Goal: Transaction & Acquisition: Download file/media

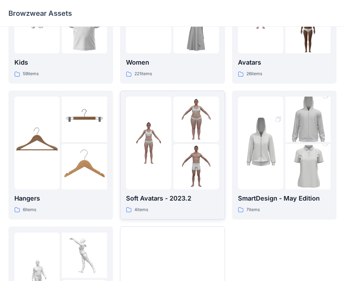
scroll to position [105, 0]
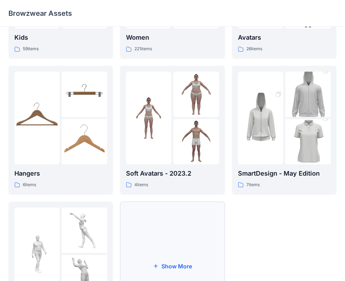
click at [191, 230] on button "Show More" at bounding box center [172, 266] width 105 height 129
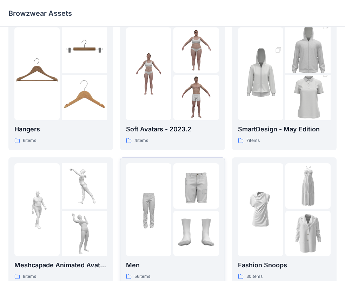
scroll to position [281, 0]
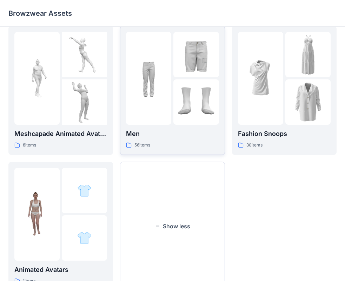
click at [155, 81] on img at bounding box center [148, 77] width 45 height 45
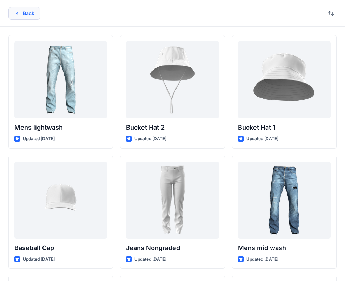
click at [28, 12] on button "Back" at bounding box center [24, 13] width 32 height 13
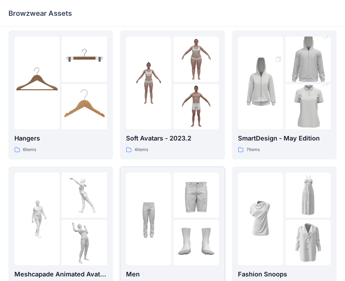
scroll to position [211, 0]
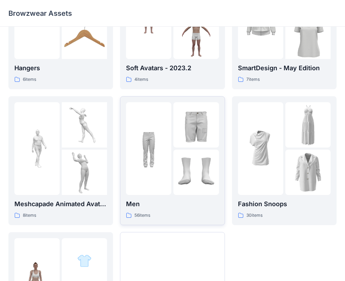
click at [162, 145] on img at bounding box center [148, 148] width 45 height 45
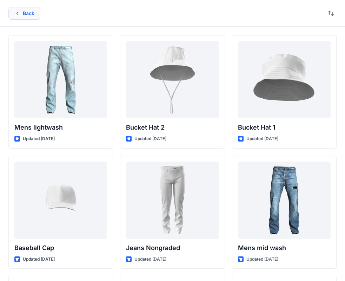
click at [32, 17] on button "Back" at bounding box center [24, 13] width 32 height 13
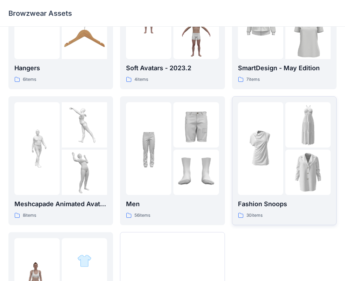
click at [275, 161] on img at bounding box center [260, 148] width 45 height 45
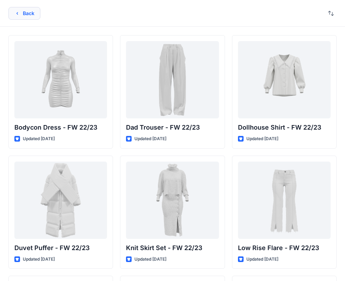
click at [22, 7] on button "Back" at bounding box center [24, 13] width 32 height 13
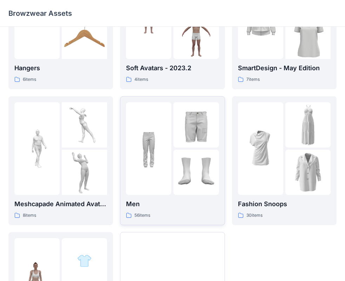
scroll to position [310, 0]
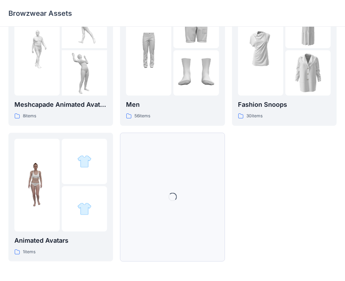
click at [162, 196] on button "Loading..." at bounding box center [172, 197] width 105 height 129
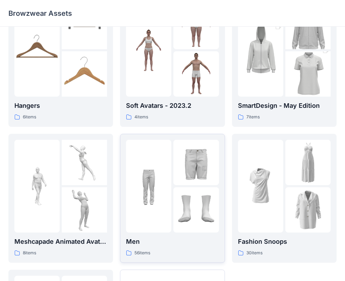
scroll to position [176, 0]
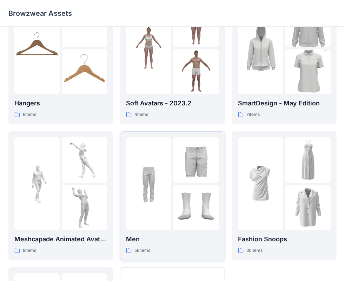
click at [181, 172] on img at bounding box center [195, 159] width 45 height 45
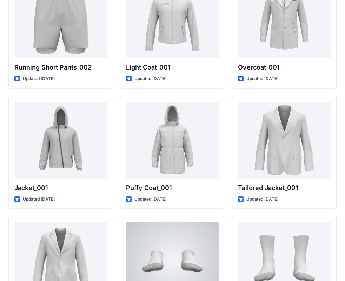
scroll to position [1861, 0]
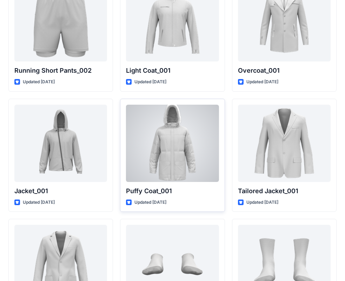
click at [174, 156] on div at bounding box center [172, 143] width 93 height 77
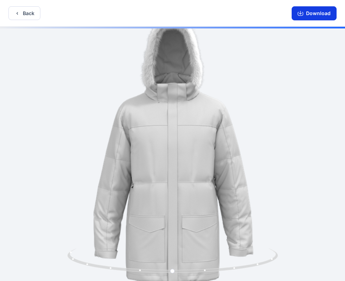
click at [313, 12] on button "Download" at bounding box center [314, 13] width 45 height 14
